Goal: Task Accomplishment & Management: Complete application form

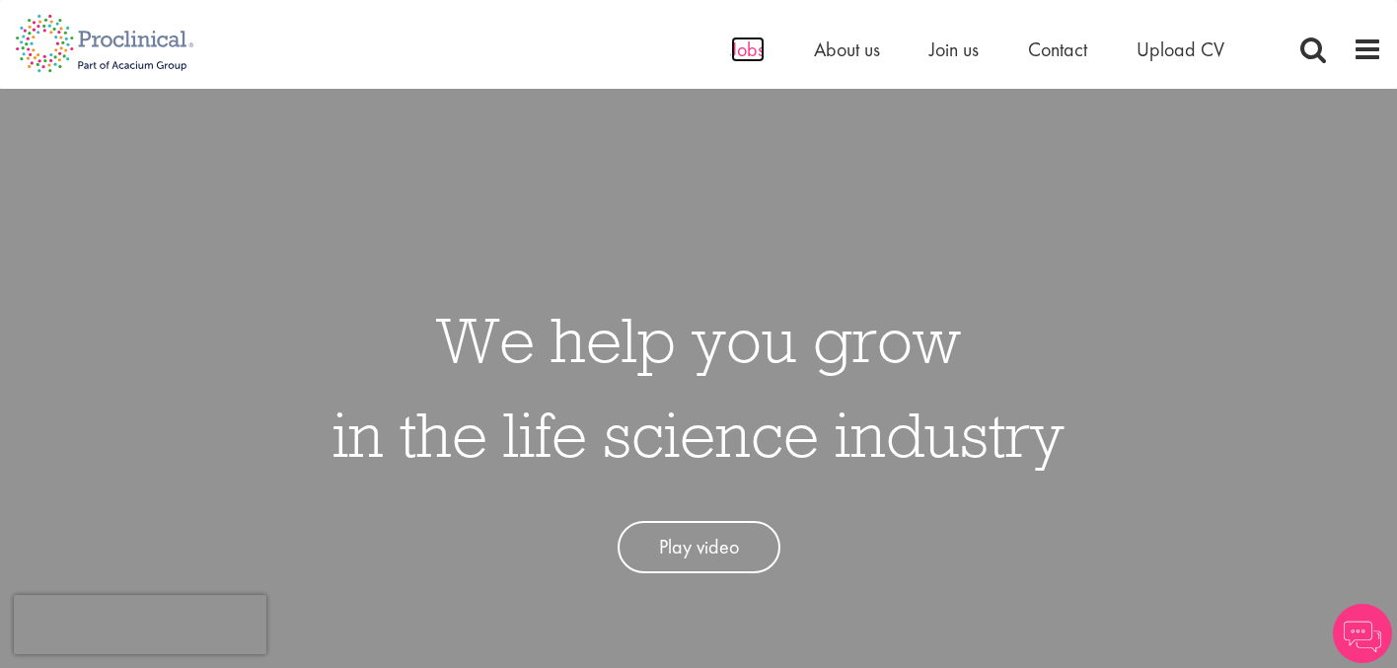
click at [742, 48] on span "Jobs" at bounding box center [748, 49] width 34 height 26
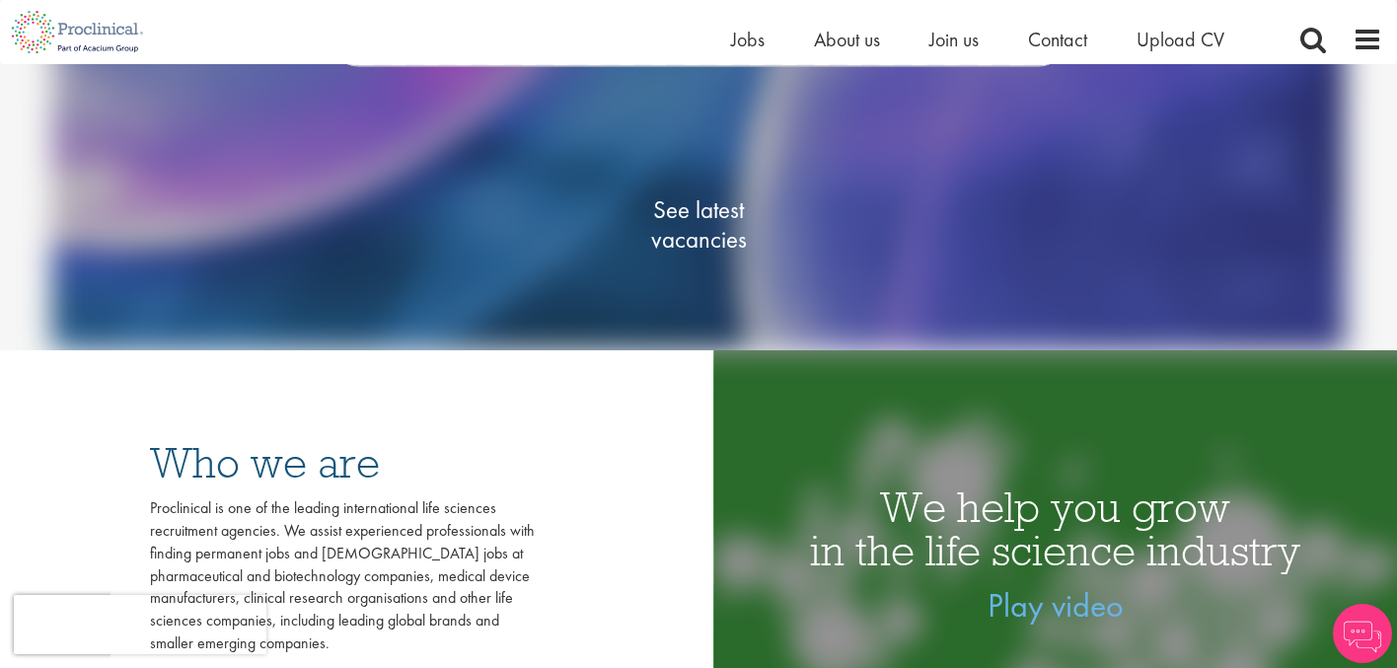
scroll to position [291, 0]
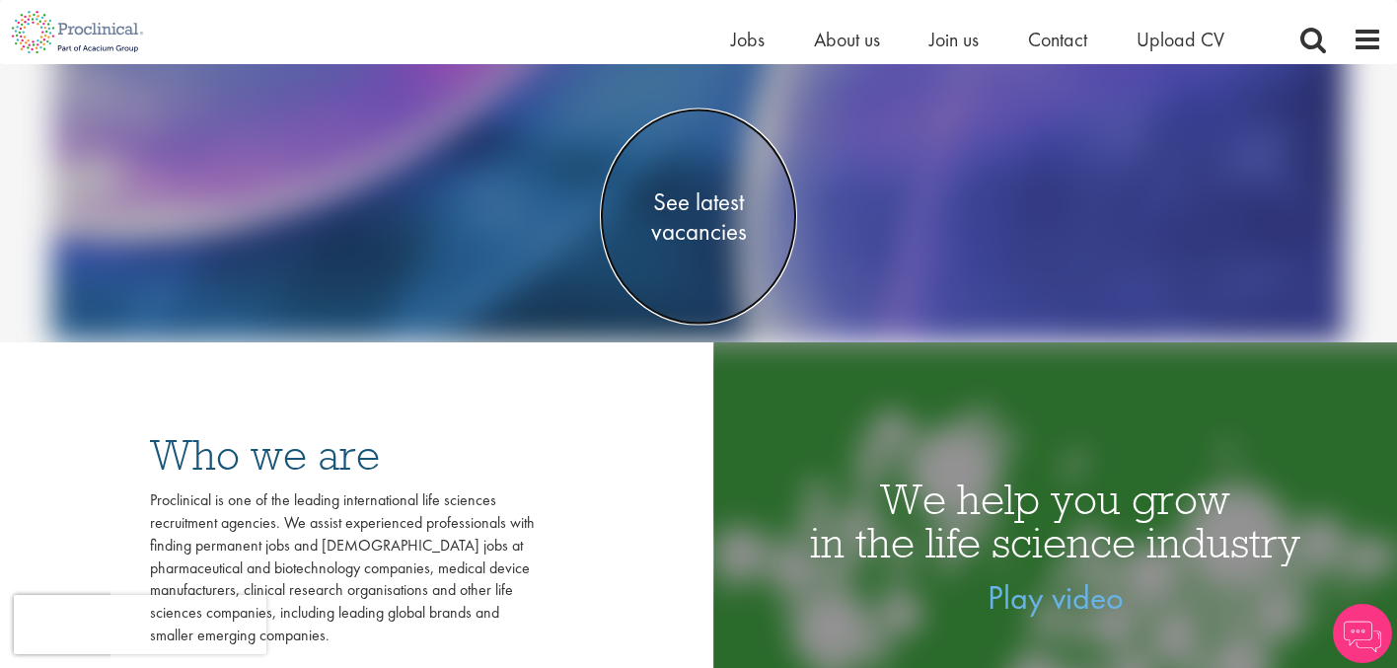
click at [713, 231] on span "See latest vacancies" at bounding box center [698, 216] width 197 height 59
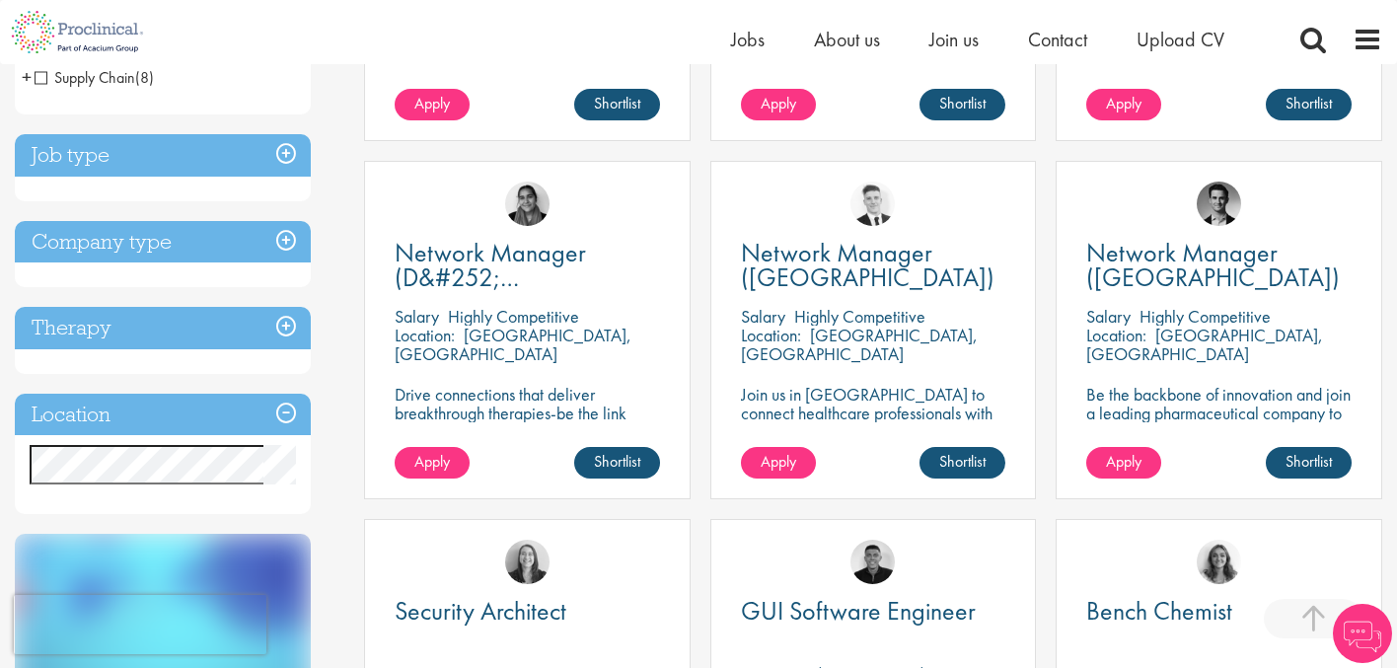
scroll to position [649, 0]
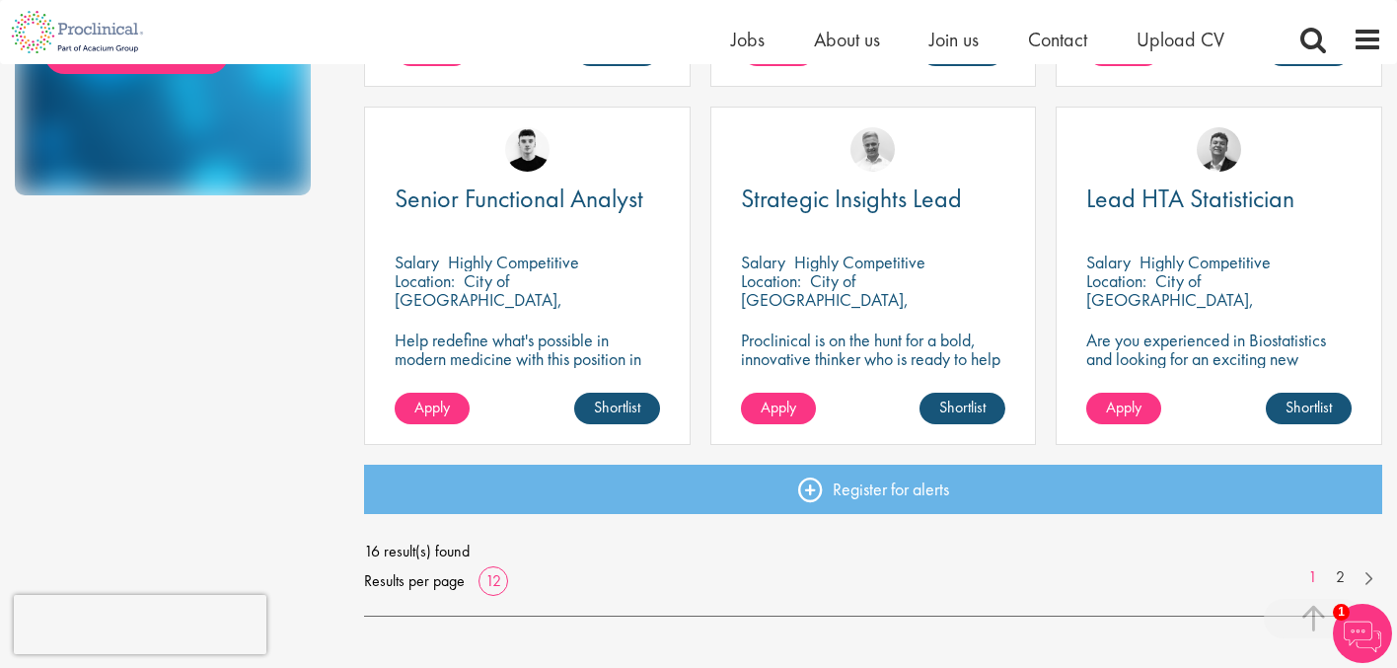
scroll to position [1420, 0]
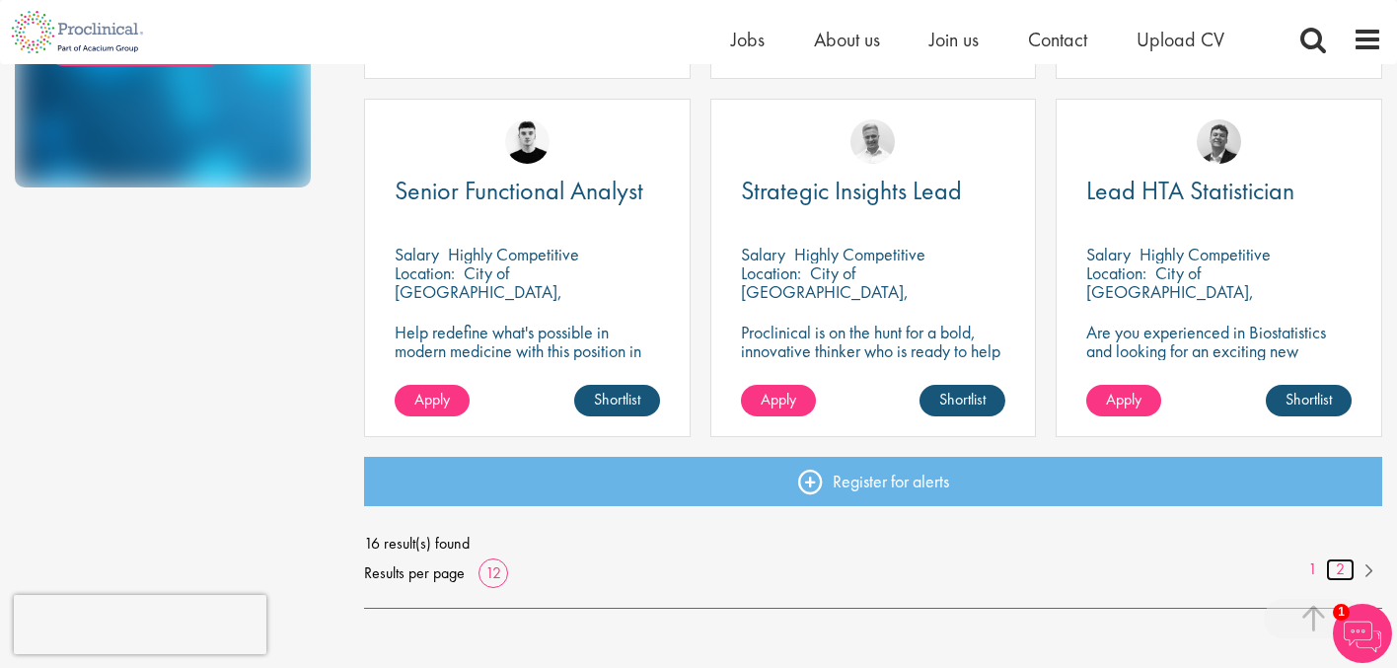
click at [1343, 574] on link "2" at bounding box center [1340, 569] width 29 height 23
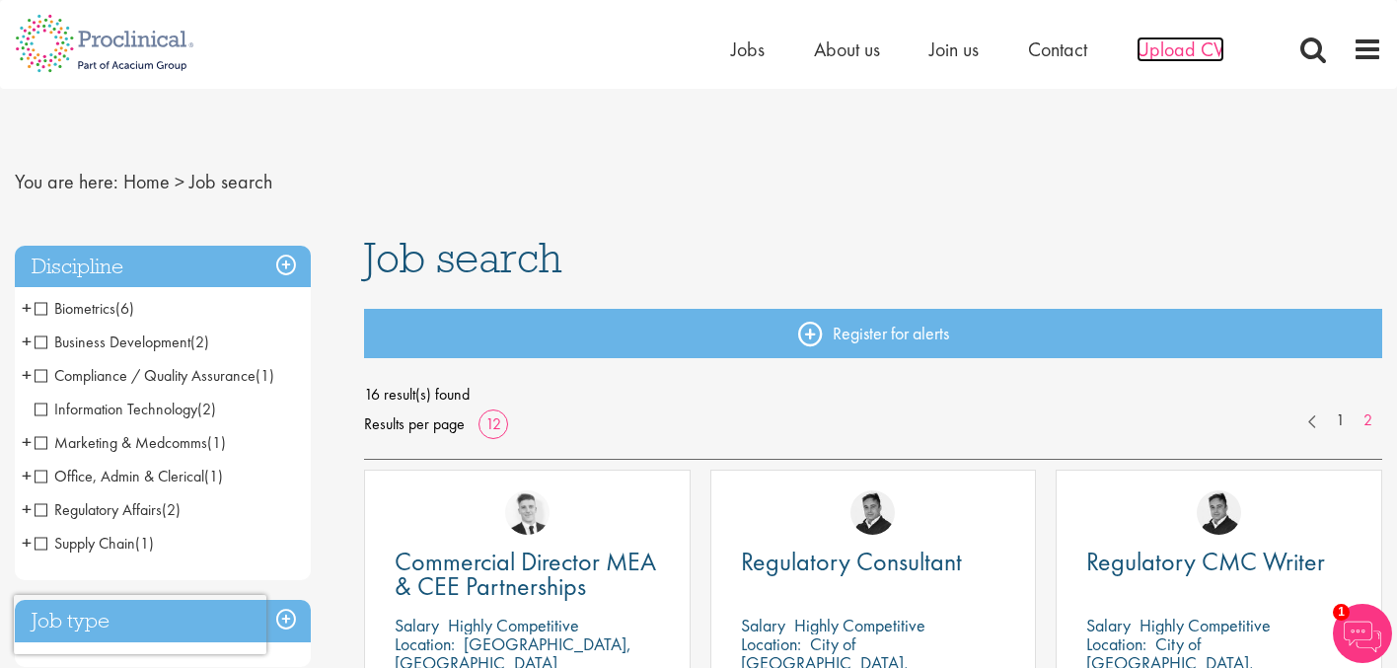
click at [1160, 59] on span "Upload CV" at bounding box center [1180, 49] width 88 height 26
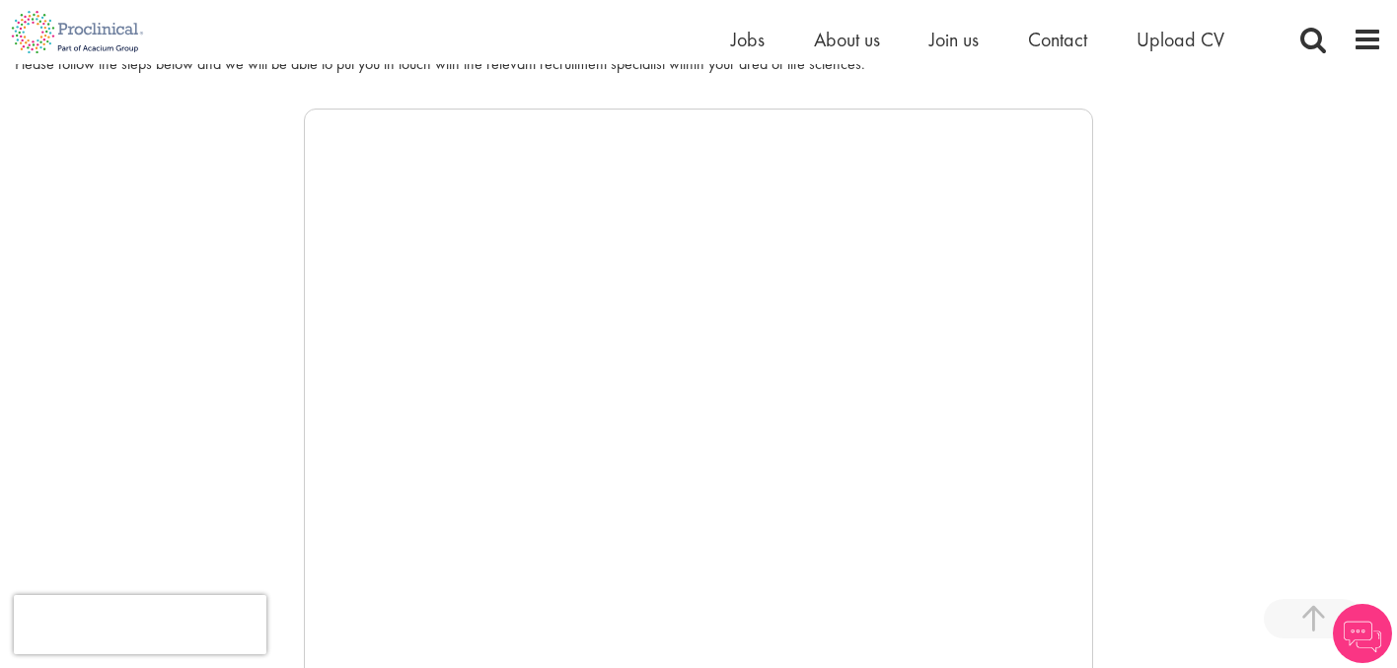
scroll to position [301, 0]
